Goal: Task Accomplishment & Management: Use online tool/utility

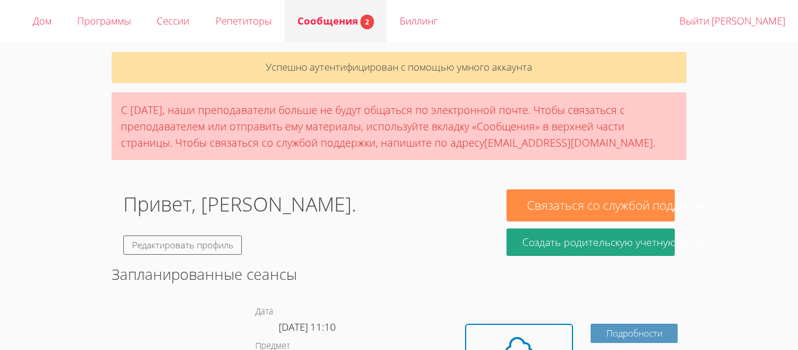
click at [358, 19] on font "Сообщения" at bounding box center [327, 20] width 61 height 13
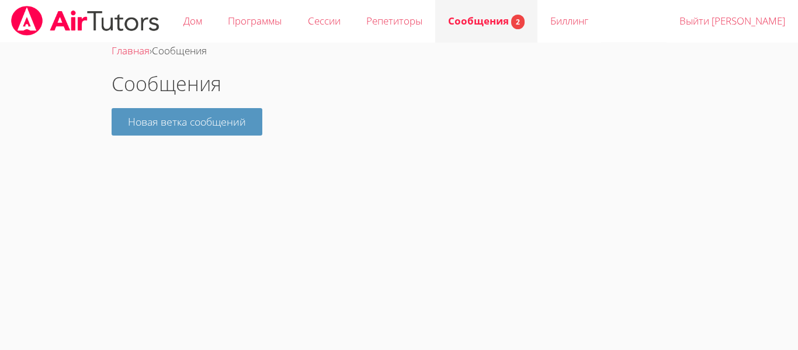
click at [490, 33] on link "Сообщения 2" at bounding box center [486, 21] width 102 height 43
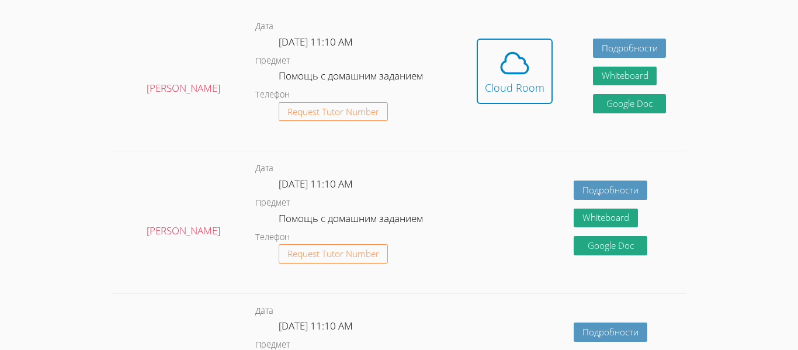
scroll to position [280, 0]
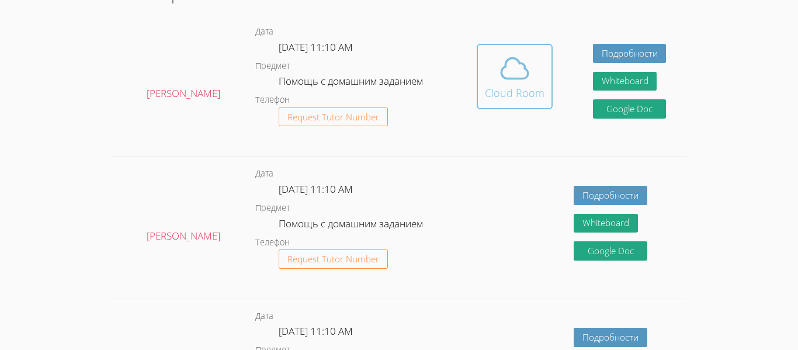
click at [511, 87] on div "Cloud Room" at bounding box center [515, 93] width 60 height 16
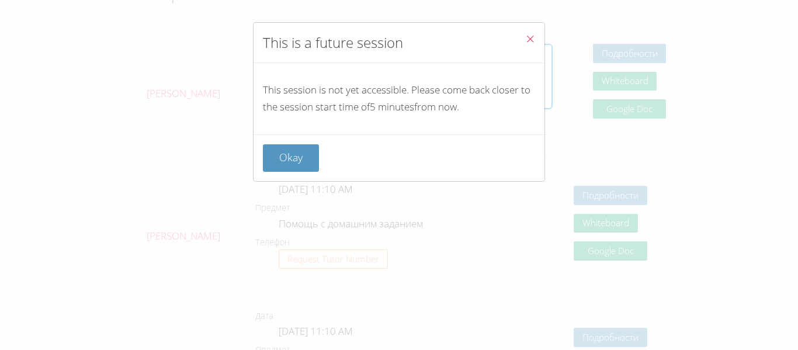
click at [510, 37] on div "This is a future session" at bounding box center [399, 43] width 291 height 40
click at [515, 36] on div "This is a future session" at bounding box center [399, 43] width 291 height 40
click at [529, 37] on icon "Close" at bounding box center [530, 39] width 10 height 10
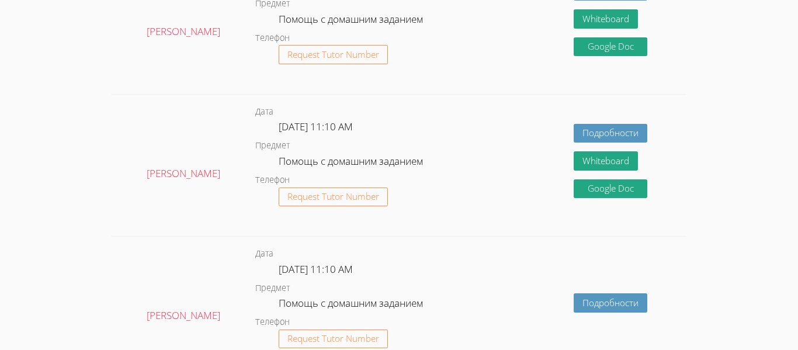
scroll to position [0, 0]
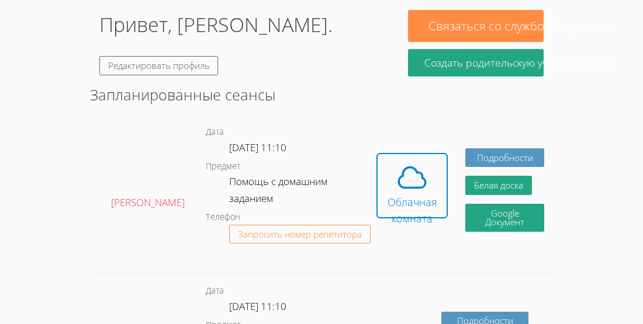
scroll to position [169, 0]
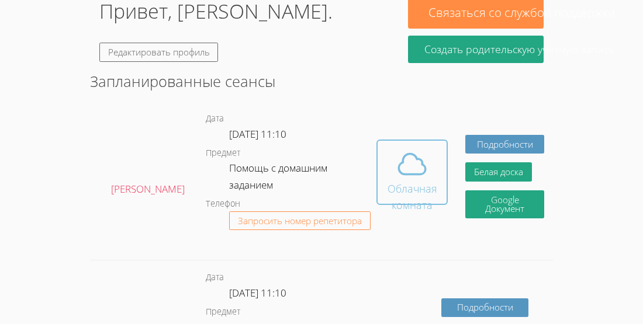
click at [410, 198] on font "Облачная комната" at bounding box center [412, 197] width 50 height 30
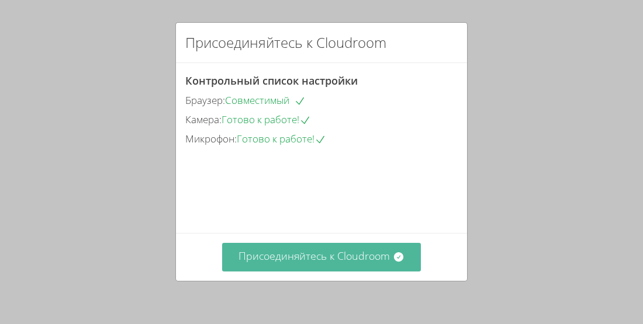
click at [379, 268] on button "Присоединяйтесь к Cloudroom" at bounding box center [321, 257] width 199 height 29
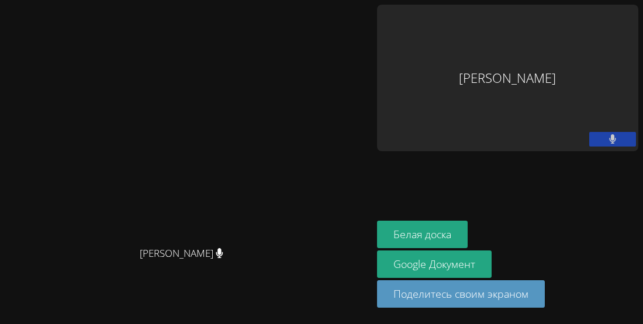
click at [393, 235] on div "Константин Ужинский Константин Ужинский Матвей Малханов Белая доска Google Доку…" at bounding box center [321, 162] width 643 height 324
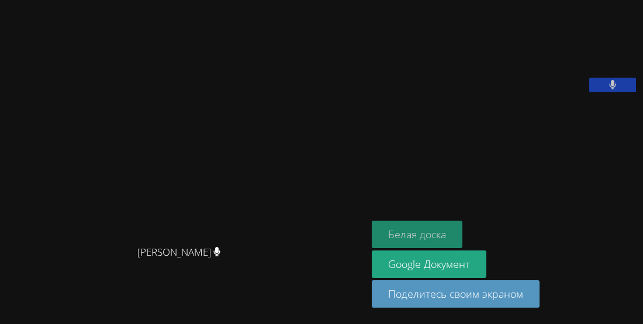
click at [397, 234] on font "Белая доска" at bounding box center [417, 234] width 58 height 14
click at [612, 90] on icon at bounding box center [612, 85] width 7 height 10
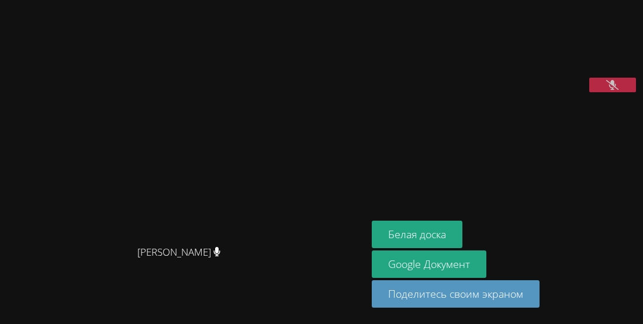
click at [612, 90] on icon at bounding box center [612, 85] width 12 height 10
click at [612, 90] on icon at bounding box center [612, 85] width 7 height 10
click at [612, 90] on icon at bounding box center [612, 85] width 12 height 10
click at [620, 92] on button at bounding box center [612, 85] width 47 height 15
click at [619, 92] on button at bounding box center [612, 85] width 47 height 15
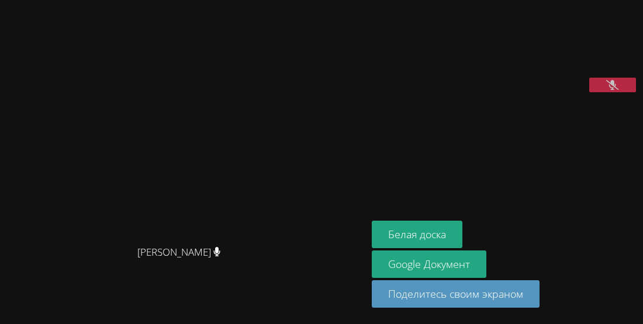
click at [619, 92] on button at bounding box center [612, 85] width 47 height 15
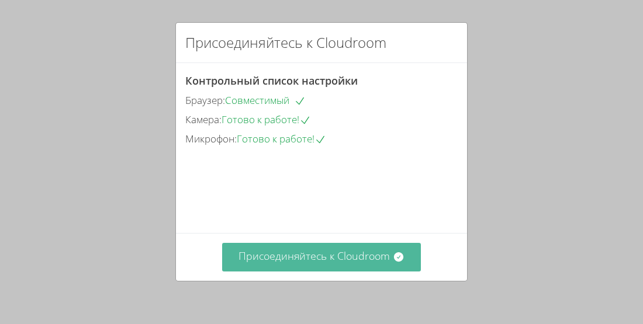
click at [361, 258] on font "Присоединяйтесь к Cloudroom" at bounding box center [313, 256] width 151 height 14
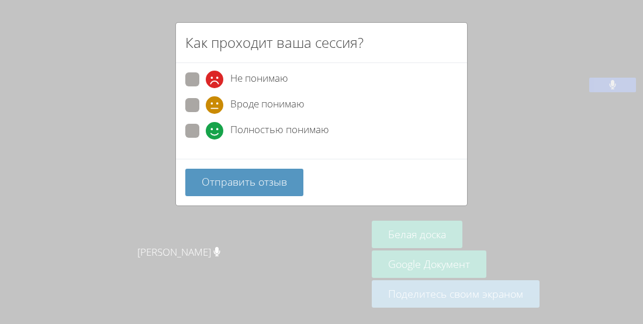
click at [206, 140] on span at bounding box center [206, 140] width 0 height 0
click at [206, 132] on input "Полностью понимаю" at bounding box center [211, 129] width 10 height 10
radio input "true"
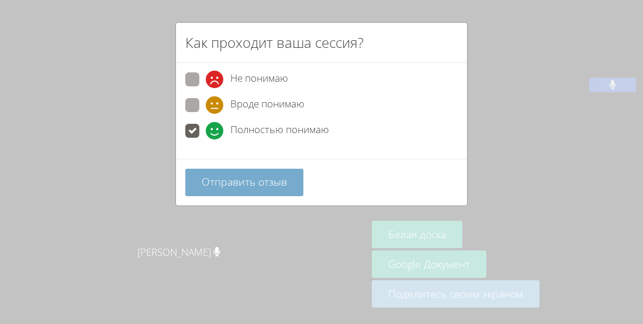
click at [228, 178] on font "Отправить отзыв" at bounding box center [244, 182] width 85 height 14
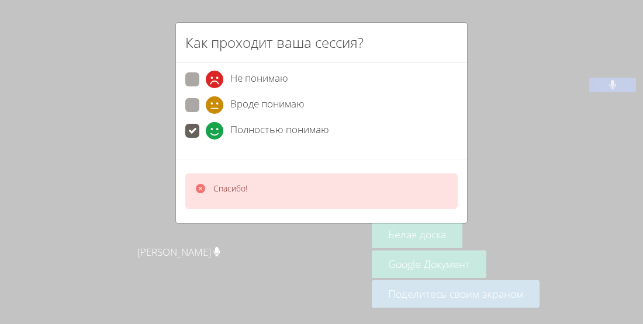
click at [505, 160] on div "Как проходит ваша сессия? Не понимаю Вроде понимаю Полностью понимаю Спасибо!" at bounding box center [321, 162] width 643 height 324
